Goal: Task Accomplishment & Management: Complete application form

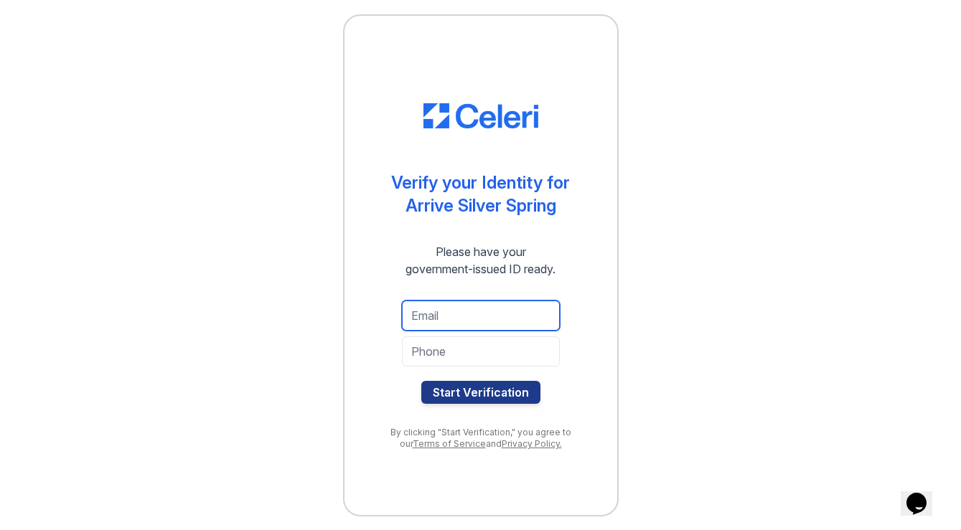
click at [452, 303] on input "email" at bounding box center [481, 316] width 158 height 30
type input "[EMAIL_ADDRESS][DOMAIN_NAME]"
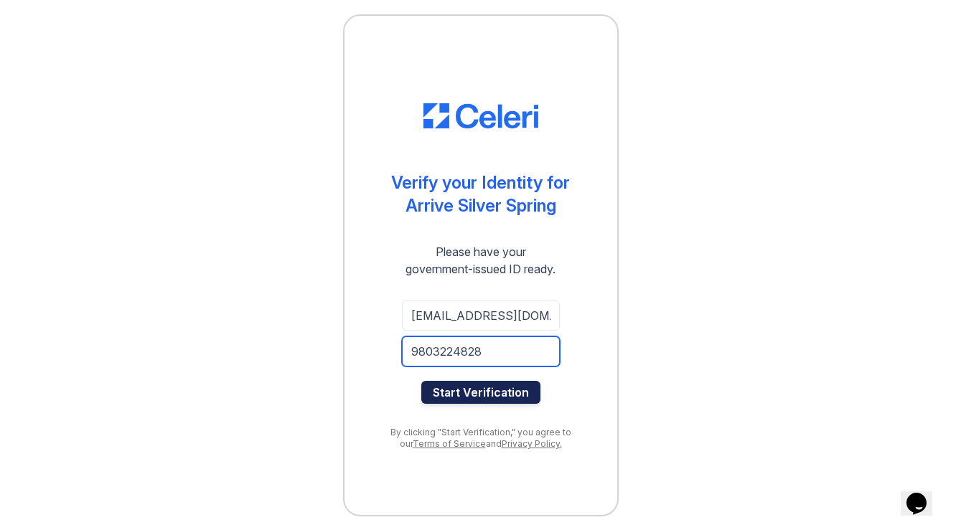
type input "9803224828"
click at [465, 397] on button "Start Verification" at bounding box center [480, 392] width 119 height 23
